Goal: Find contact information: Find contact information

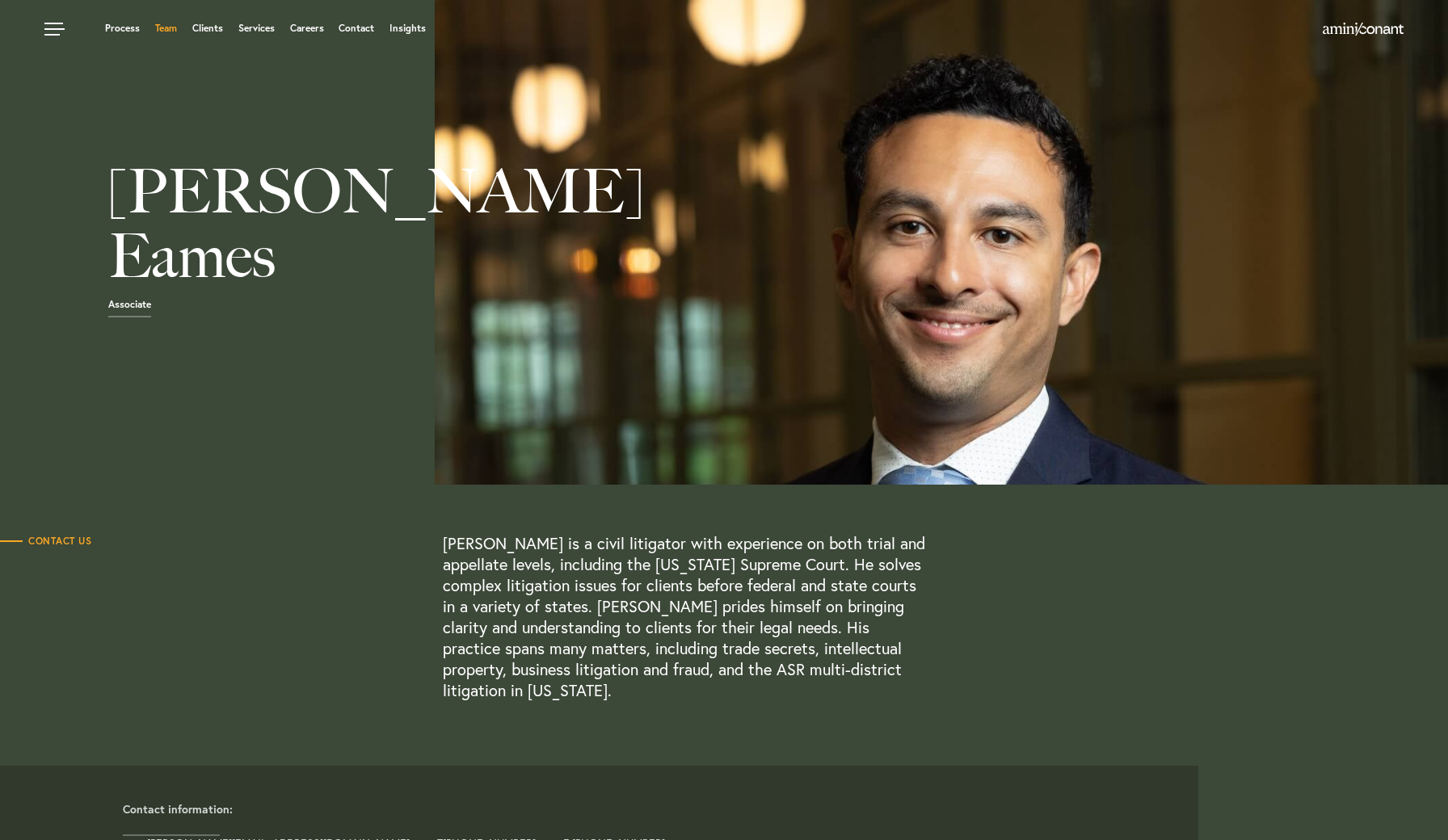
click at [168, 29] on link "Team" at bounding box center [166, 28] width 21 height 10
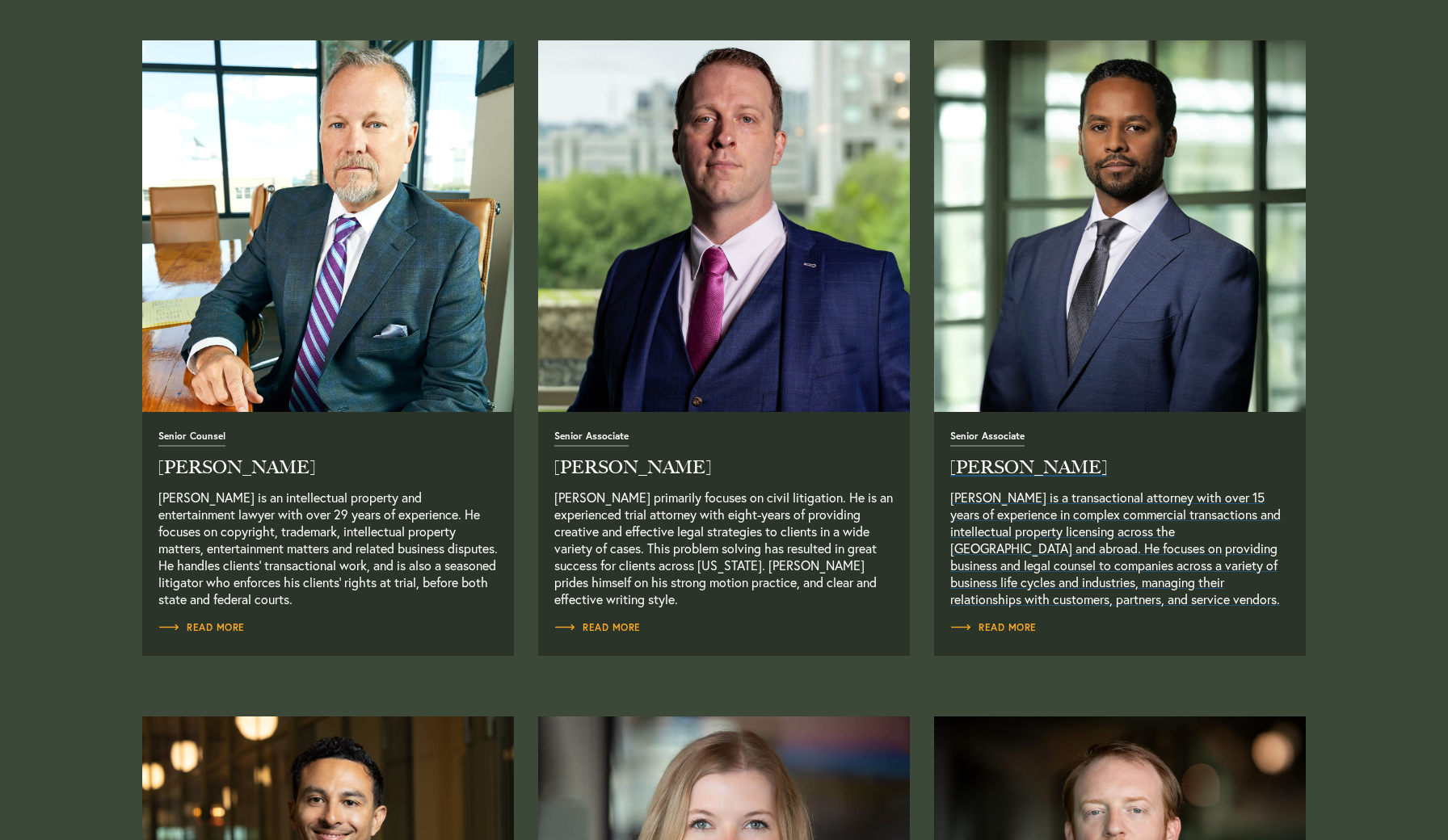
scroll to position [1342, 0]
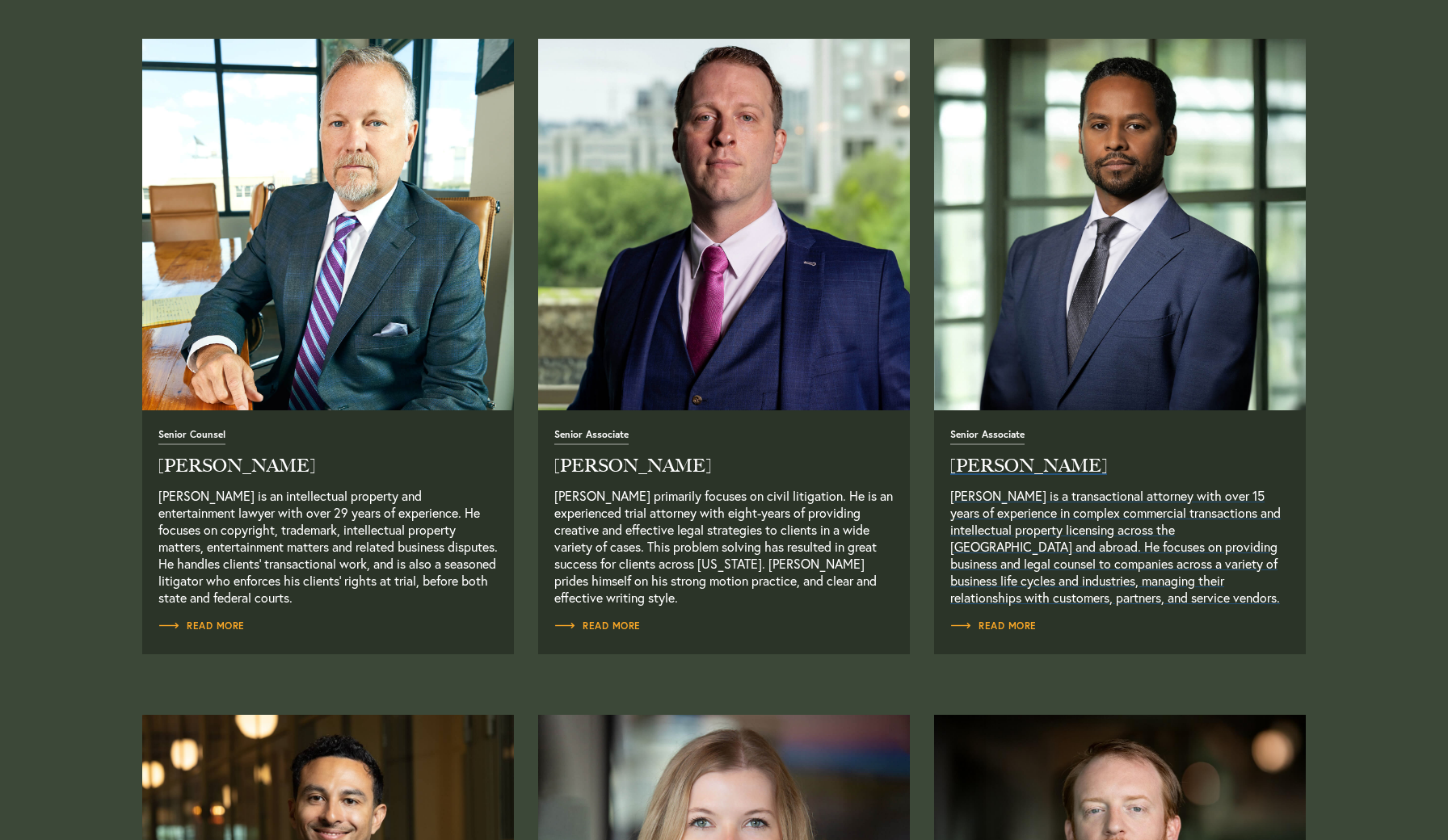
click at [976, 464] on h2 "Joel Teklu" at bounding box center [1119, 466] width 339 height 18
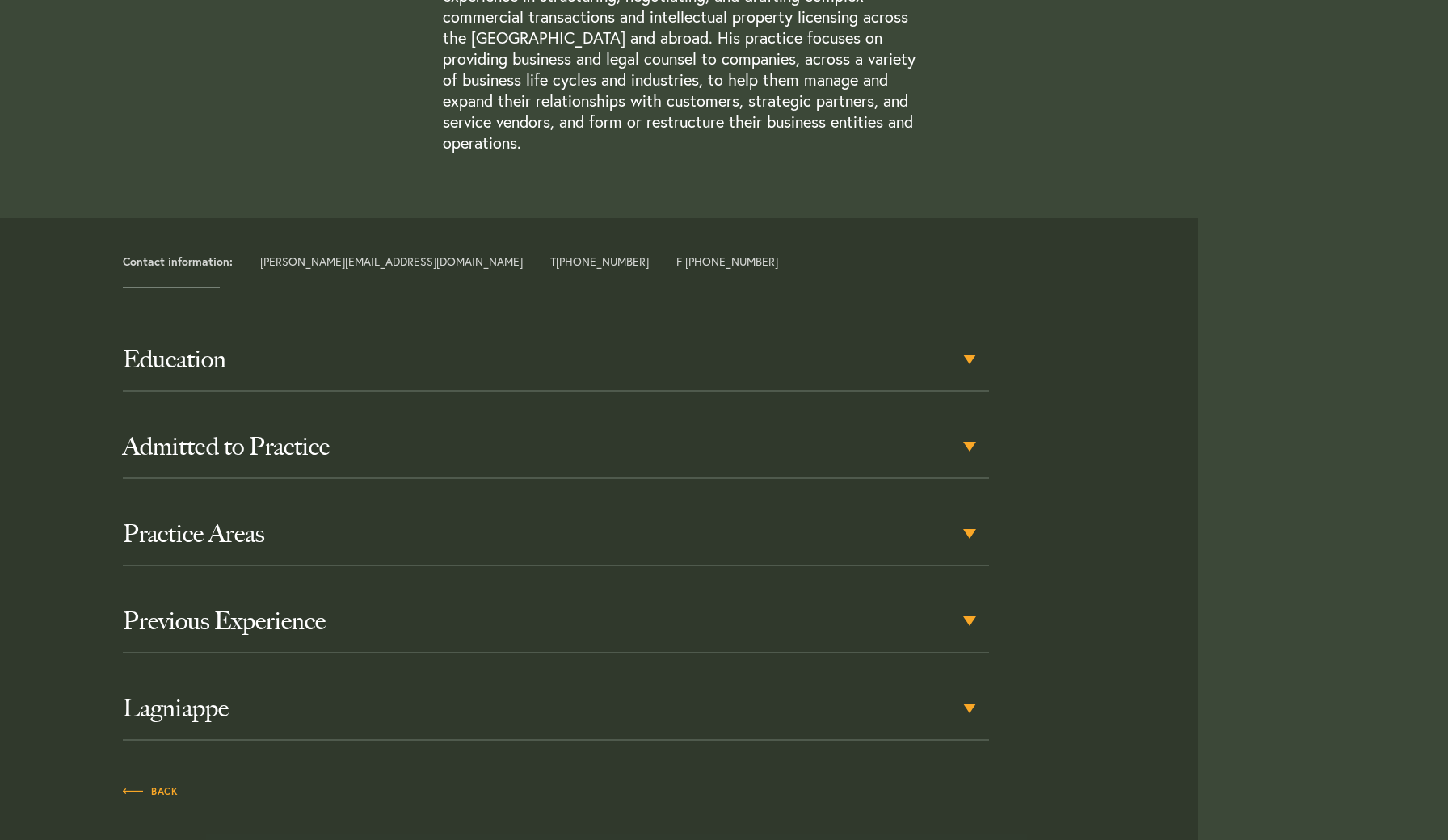
scroll to position [578, 0]
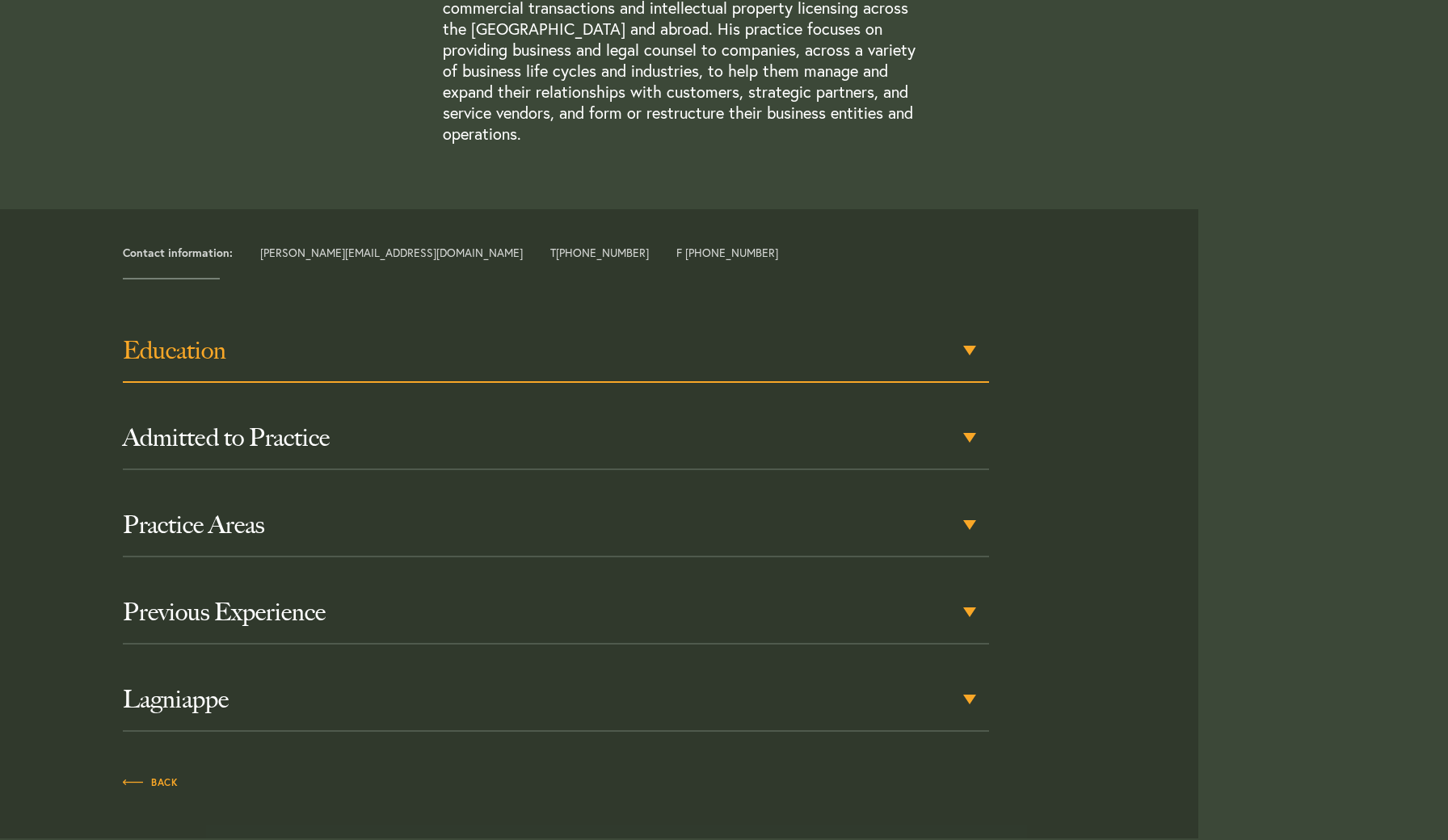
click at [886, 349] on div "Education" at bounding box center [555, 351] width 865 height 63
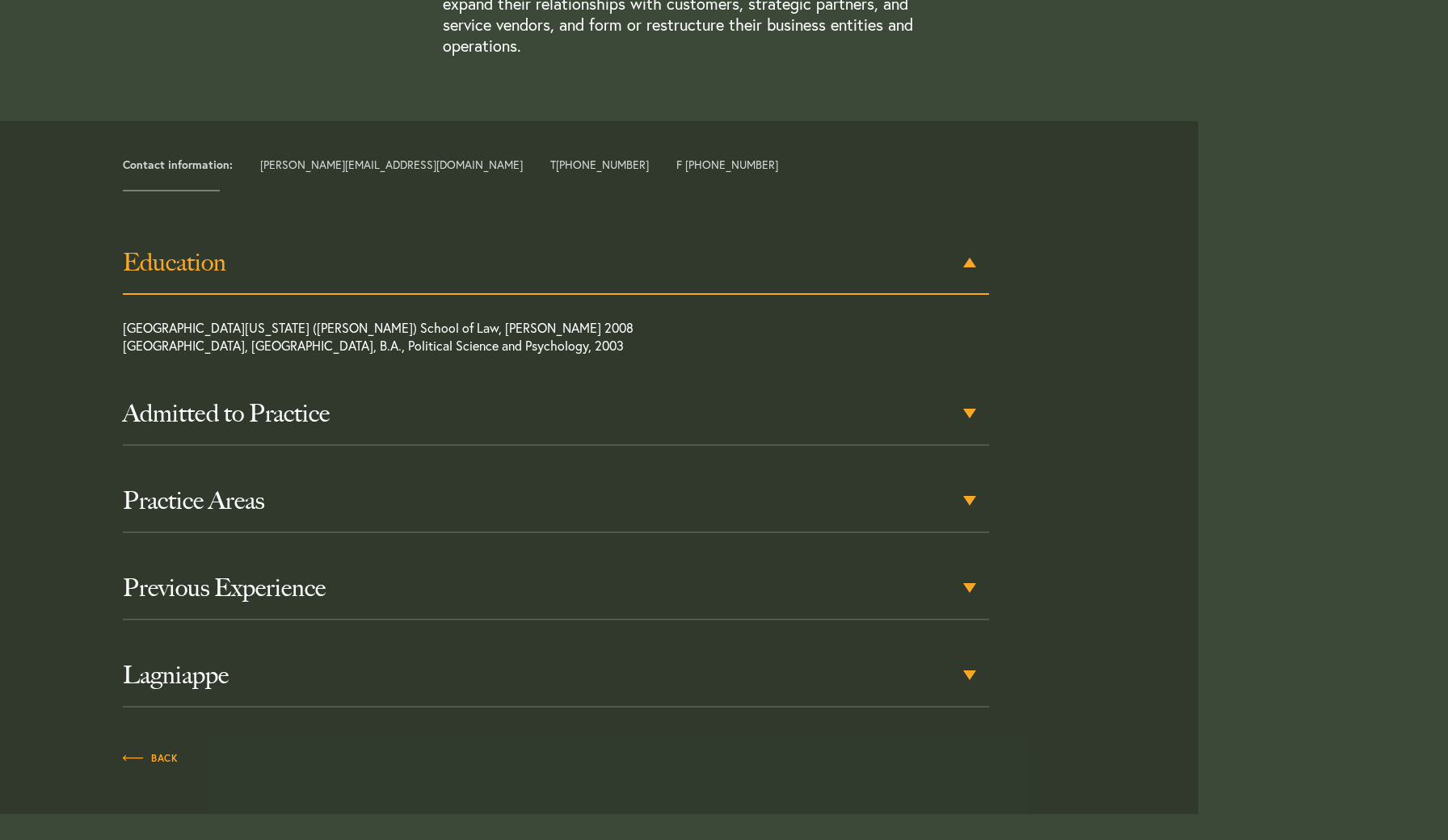
scroll to position [667, 0]
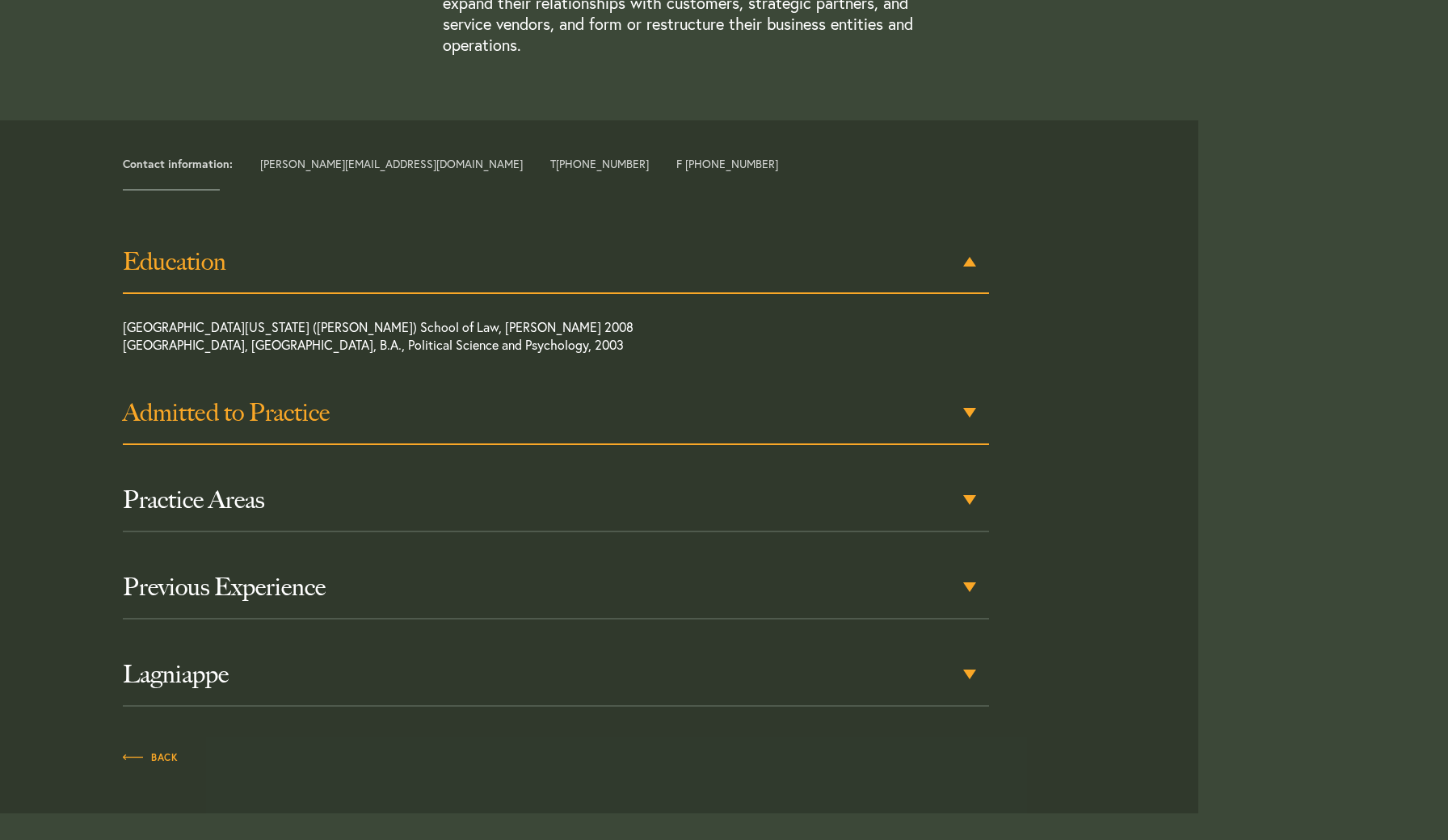
click at [644, 398] on h3 "Admitted to Practice" at bounding box center [555, 412] width 865 height 29
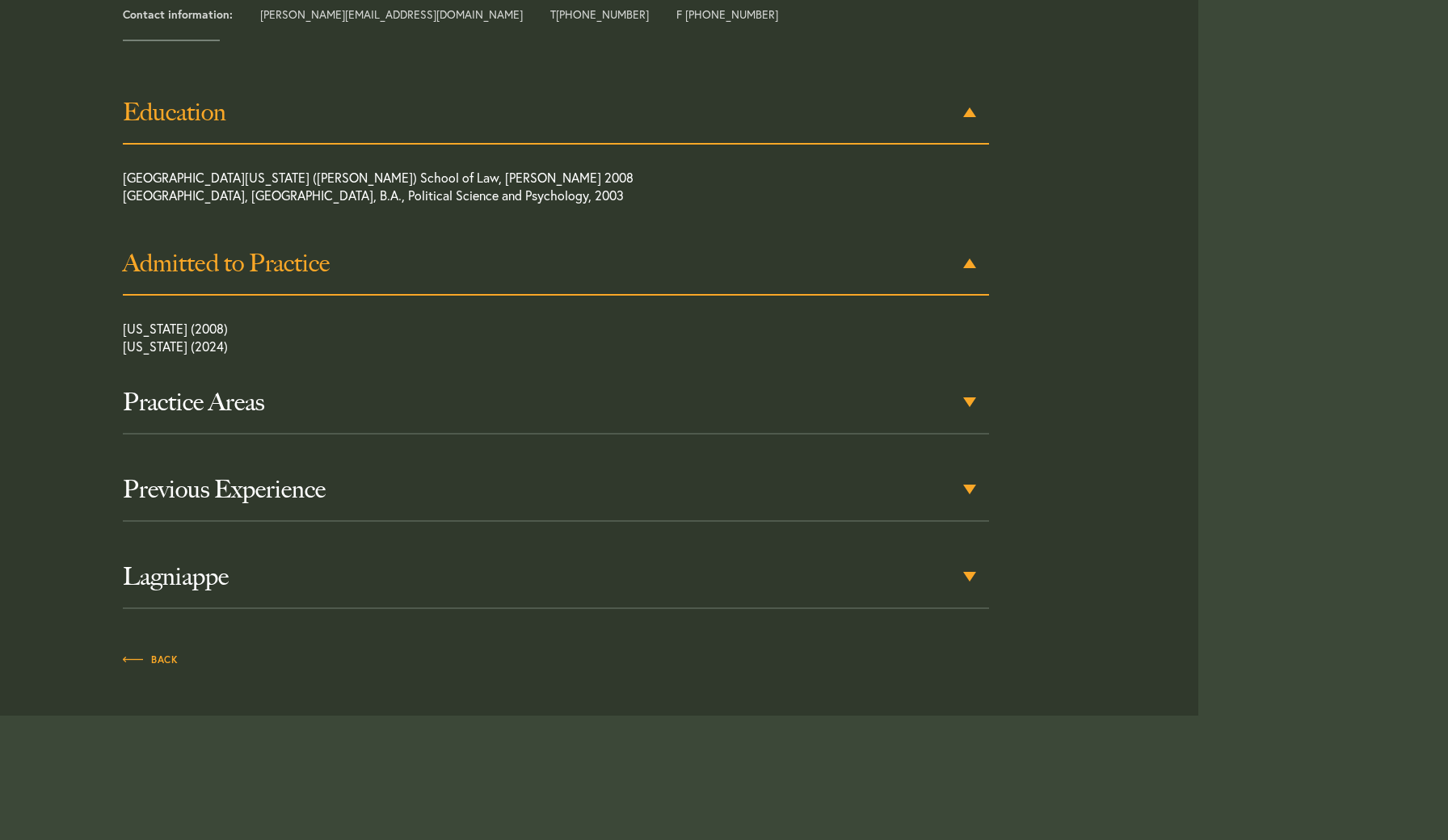
scroll to position [818, 0]
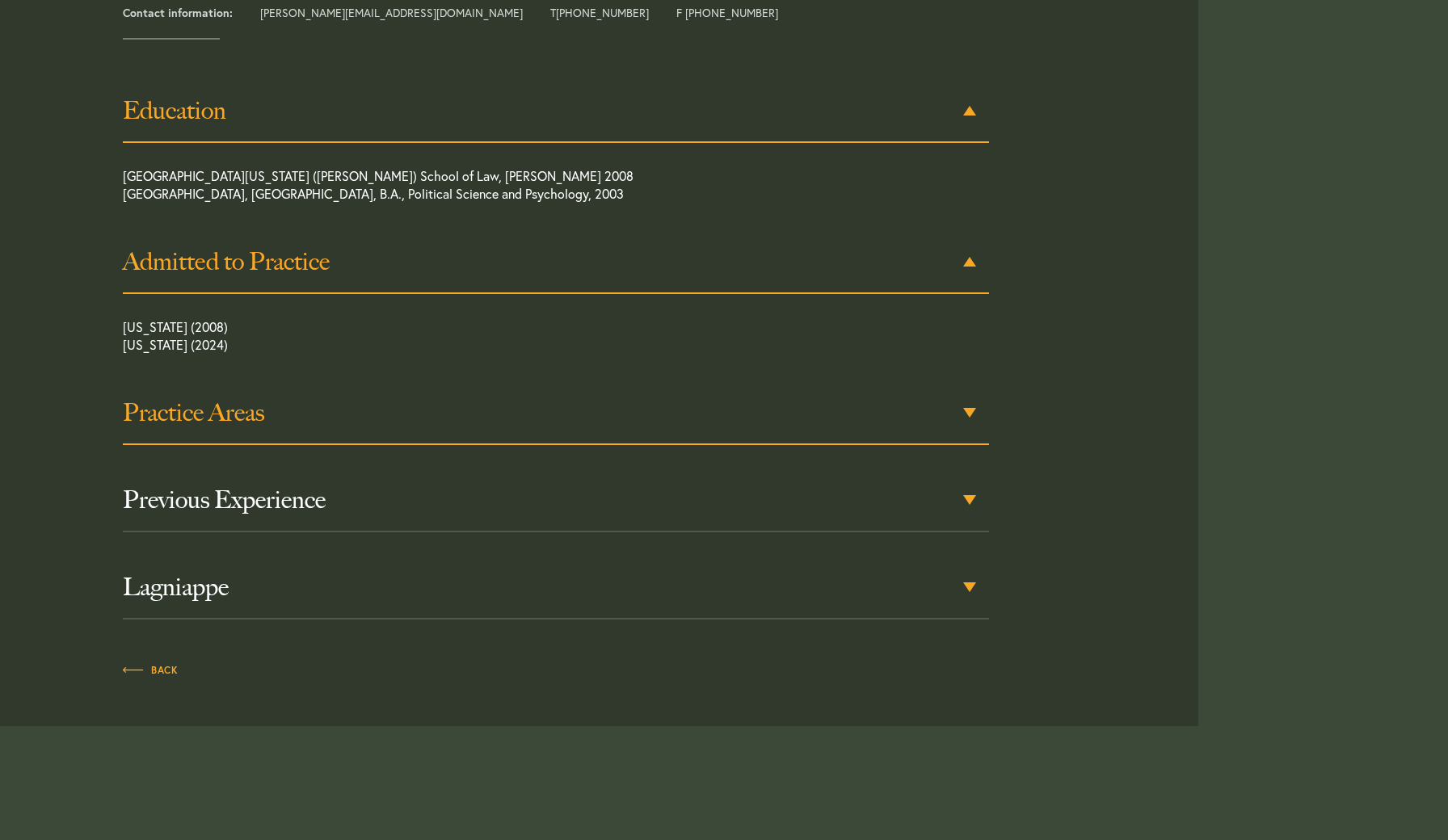
click at [617, 403] on h3 "Practice Areas" at bounding box center [555, 412] width 865 height 29
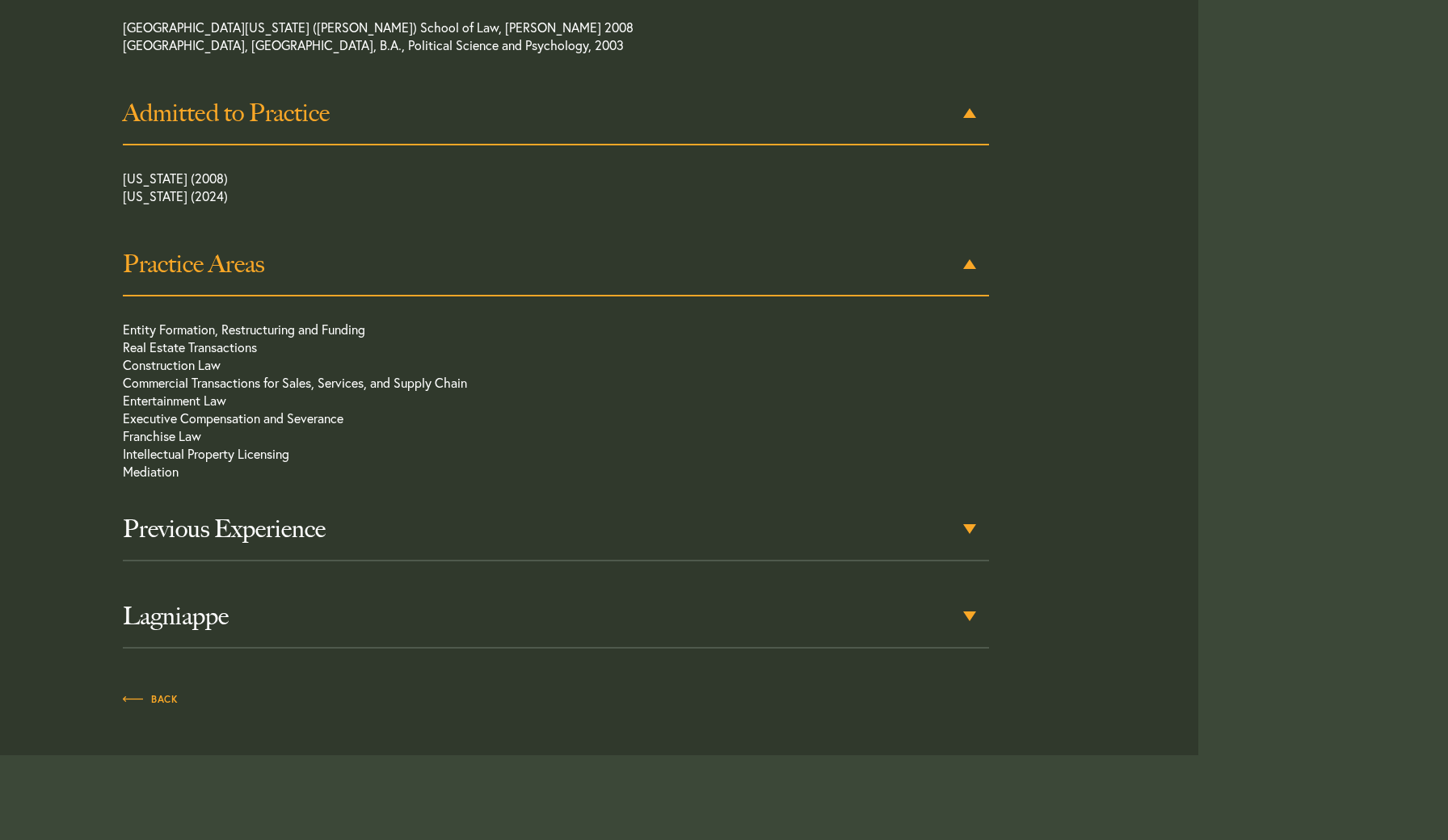
scroll to position [969, 0]
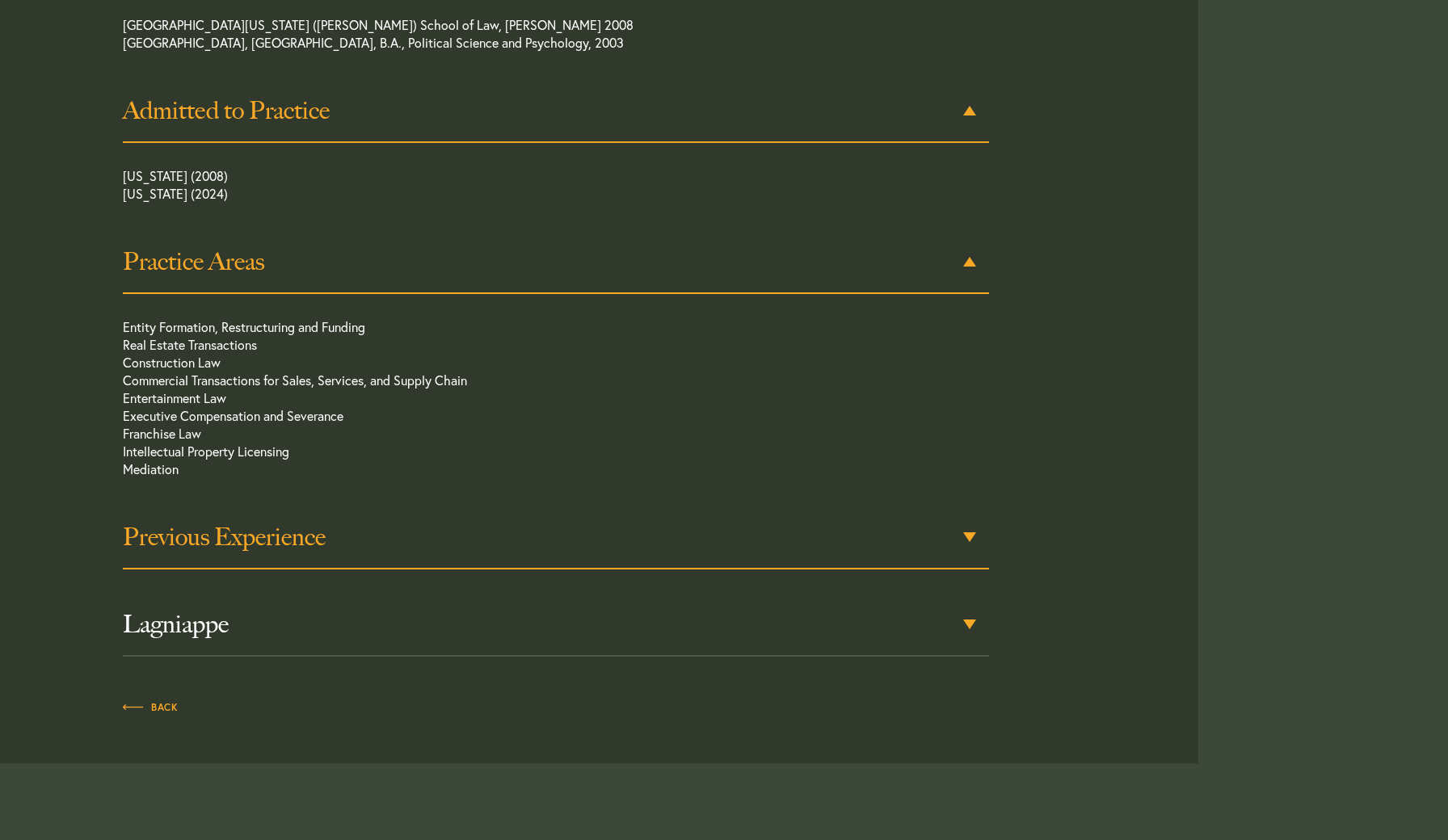
click at [583, 523] on h3 "Previous Experience" at bounding box center [555, 537] width 865 height 29
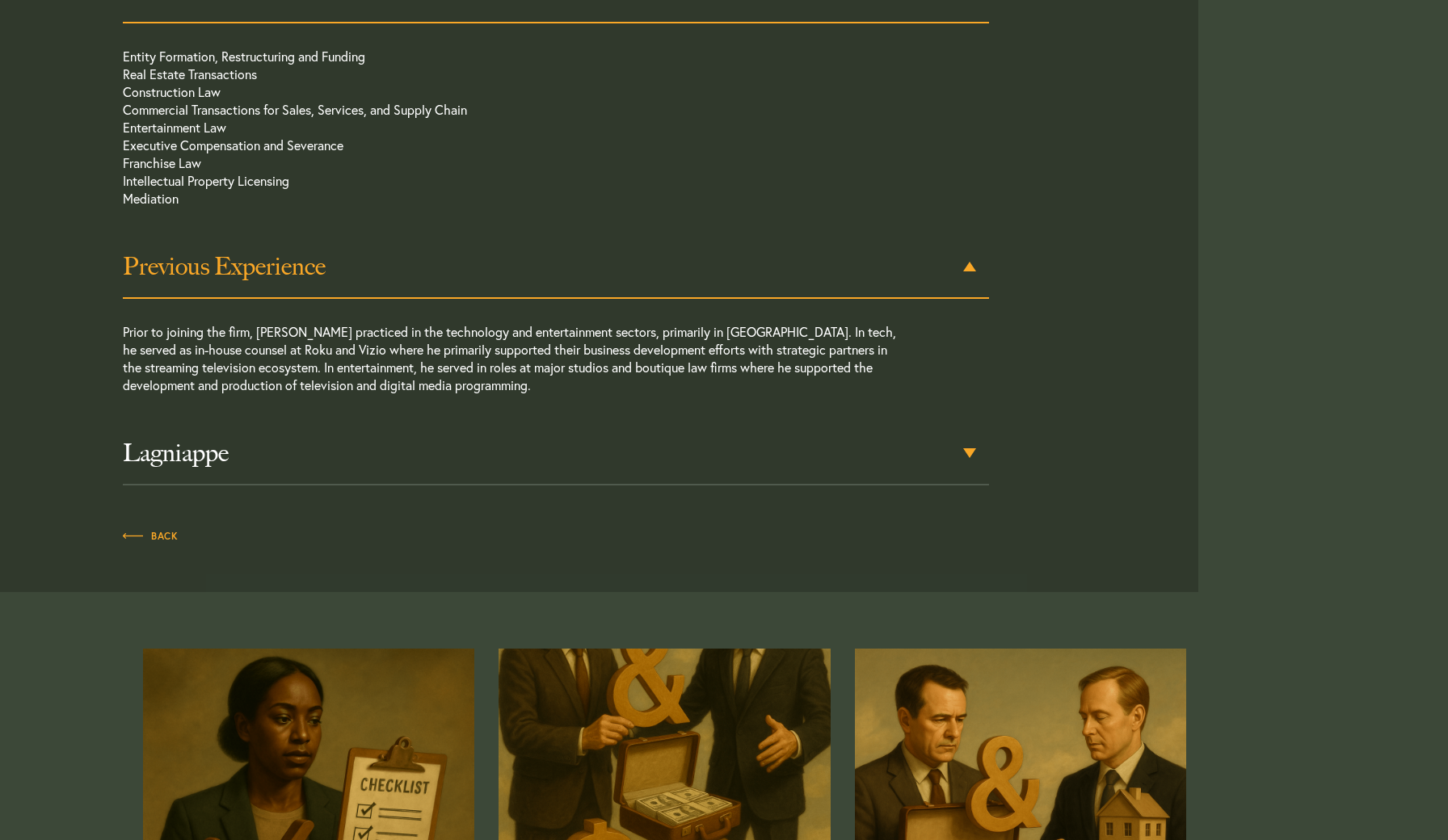
scroll to position [1244, 0]
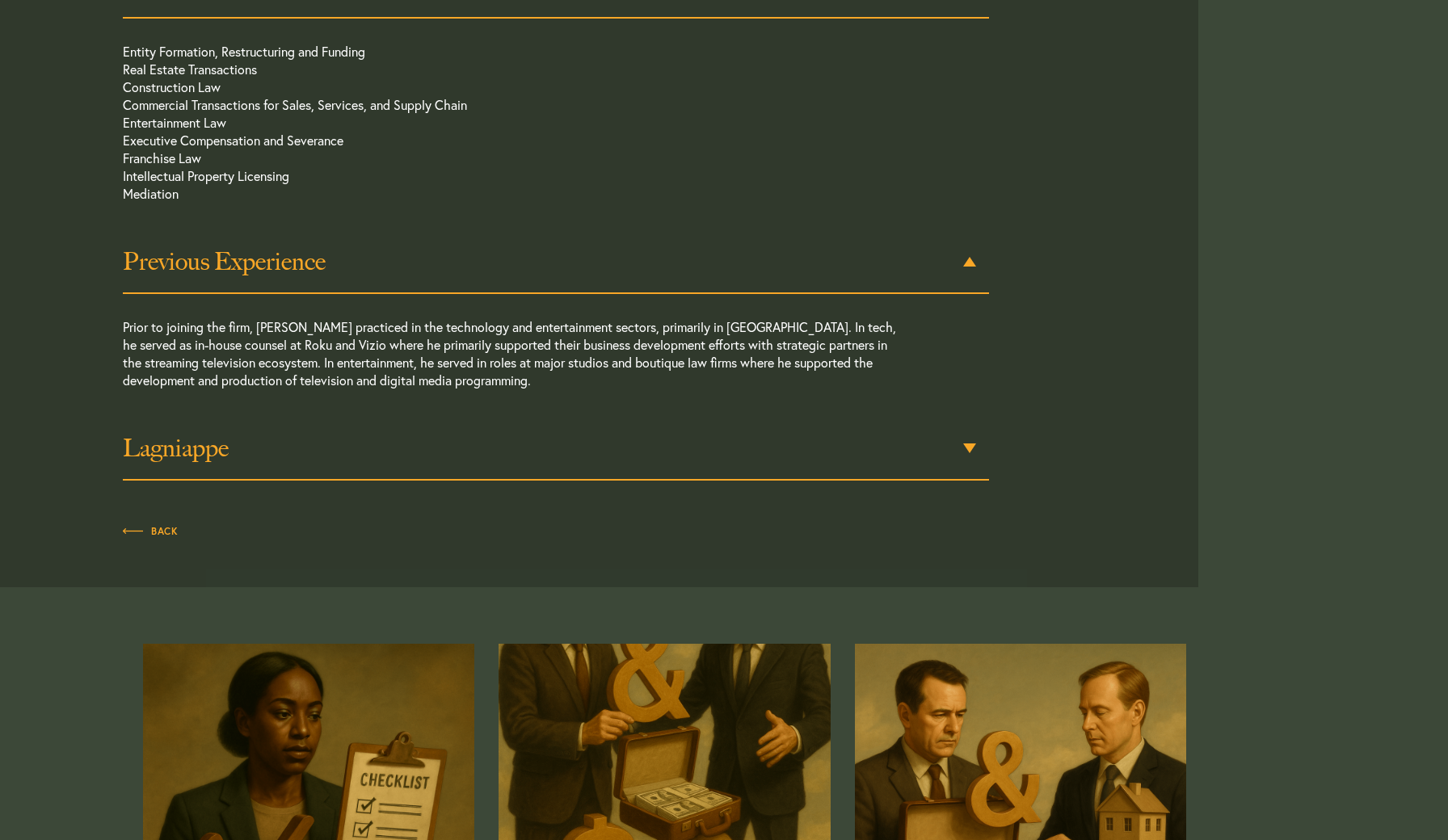
click at [808, 434] on h3 "Lagniappe" at bounding box center [555, 448] width 865 height 29
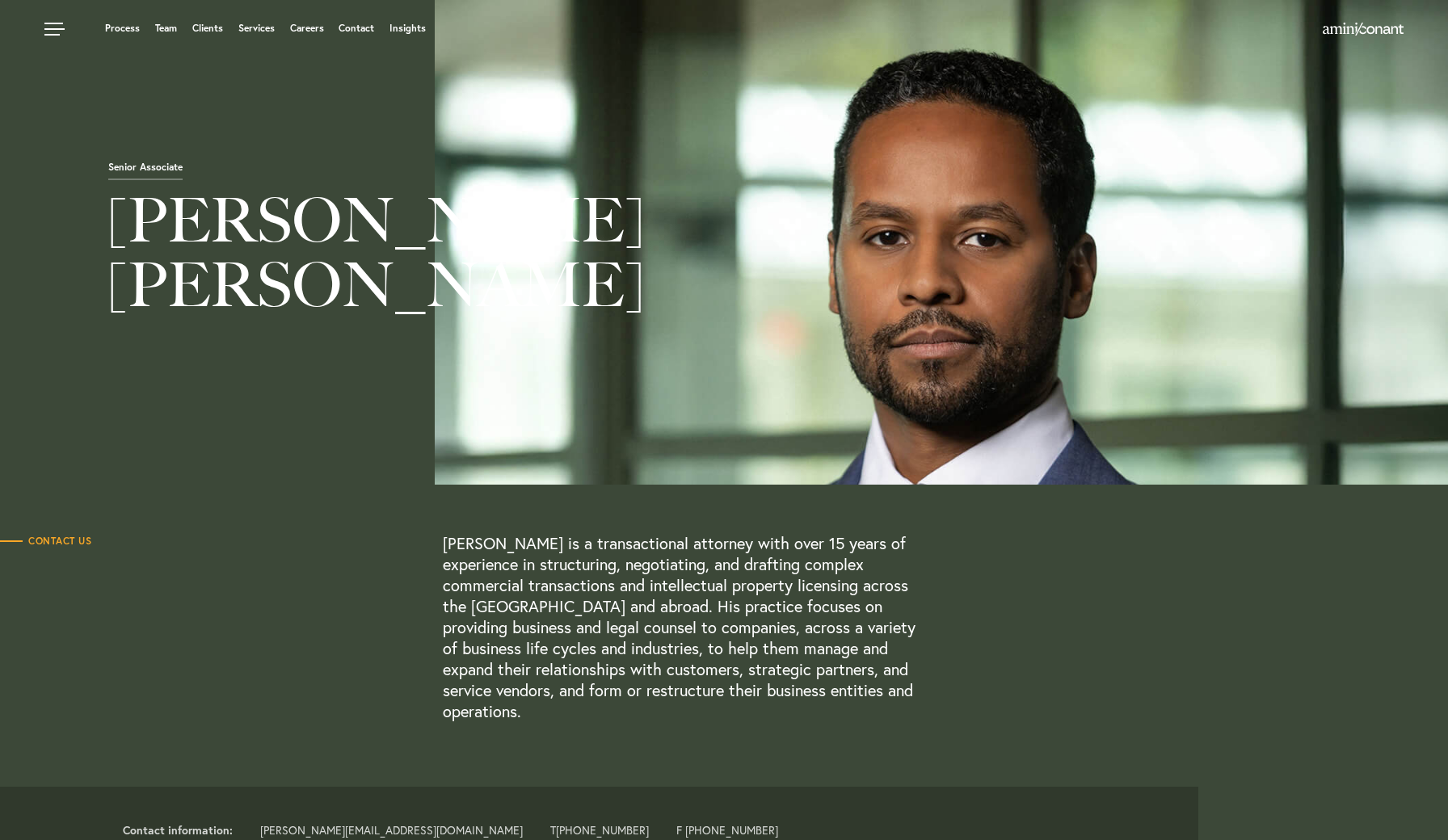
scroll to position [0, 0]
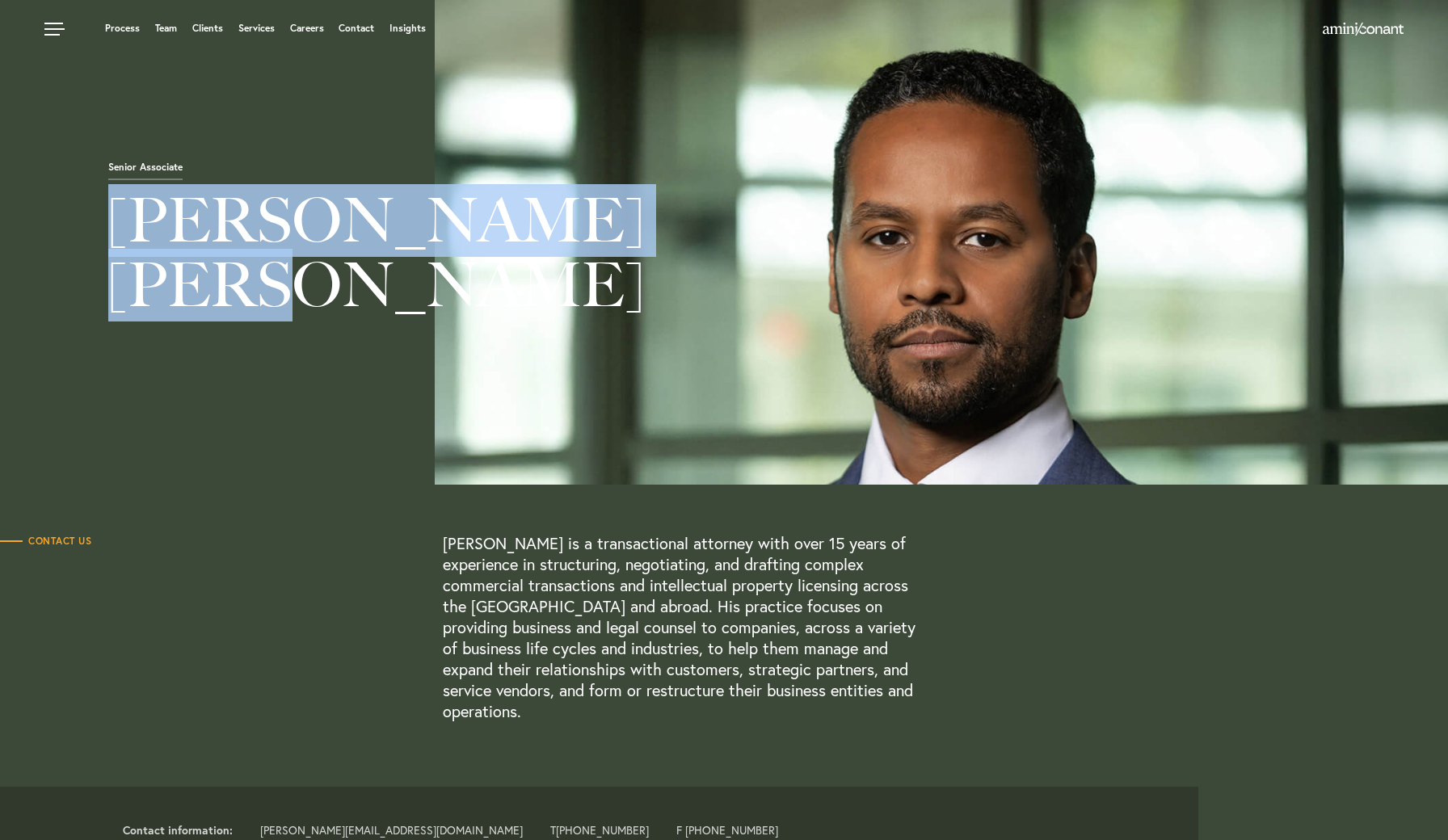
drag, startPoint x: 106, startPoint y: 204, endPoint x: 253, endPoint y: 302, distance: 176.7
click at [253, 302] on h1 "[PERSON_NAME]" at bounding box center [506, 257] width 1013 height 137
copy h1 "[PERSON_NAME]"
